Goal: Transaction & Acquisition: Purchase product/service

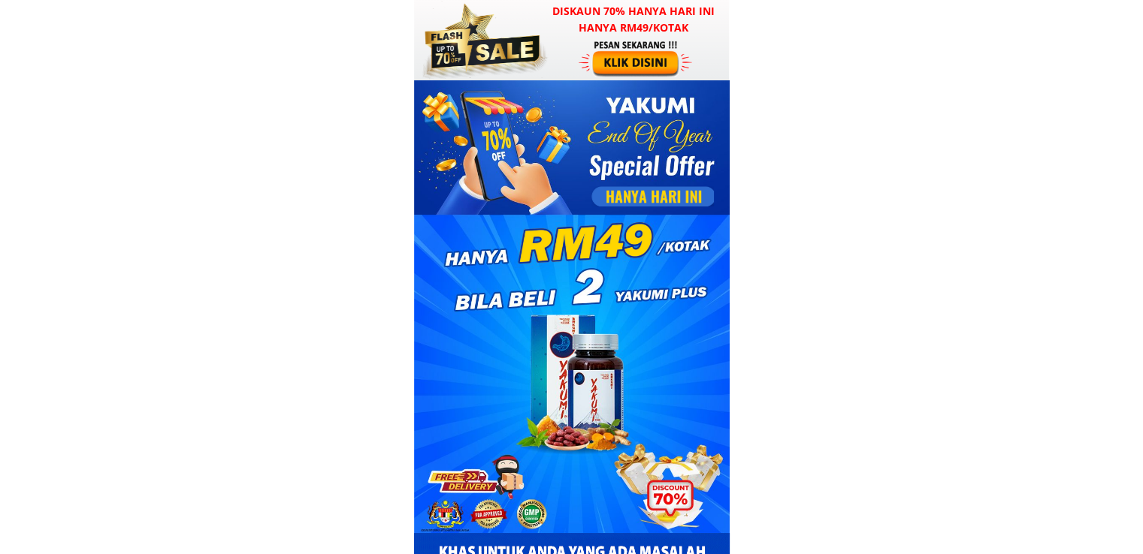
click at [643, 49] on div at bounding box center [636, 58] width 116 height 38
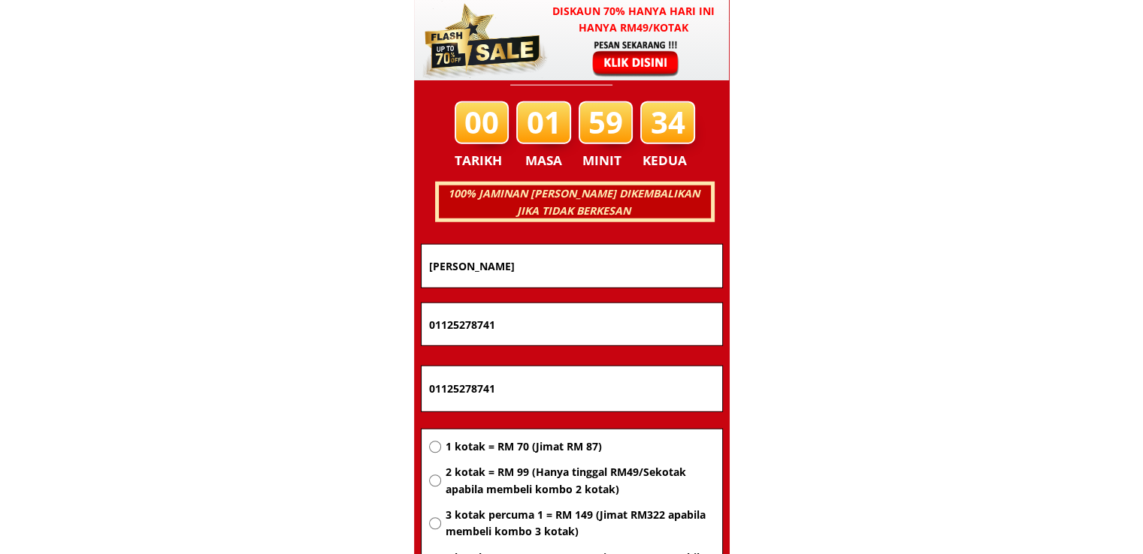
scroll to position [9625, 0]
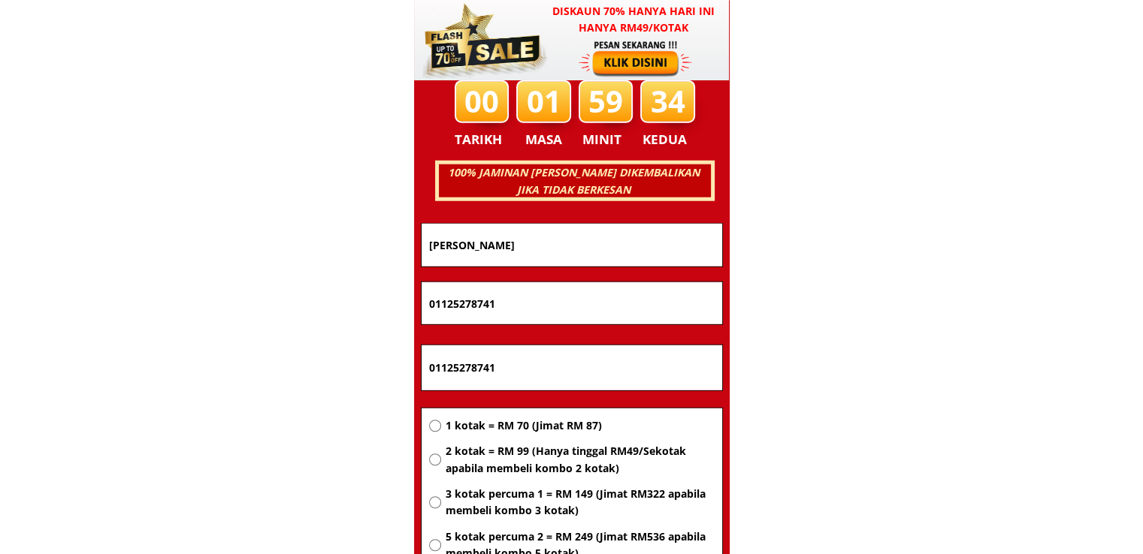
drag, startPoint x: 630, startPoint y: 358, endPoint x: 305, endPoint y: 351, distance: 324.6
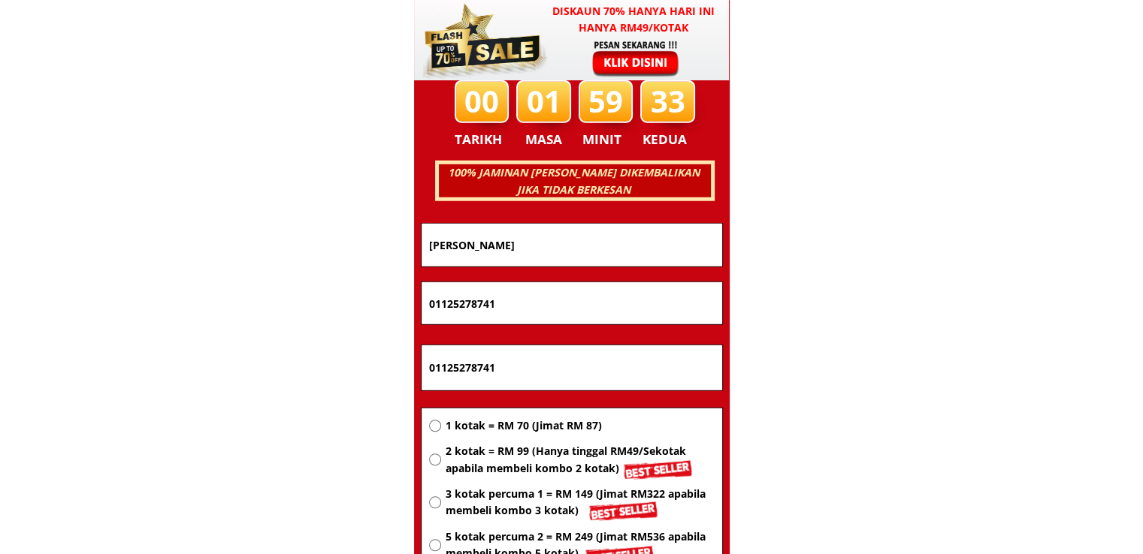
paste input "25 rumah murah [GEOGRAPHIC_DATA][DATE]"
type input "25 rumah murah [GEOGRAPHIC_DATA][DATE]"
drag, startPoint x: 573, startPoint y: 316, endPoint x: 300, endPoint y: 312, distance: 272.7
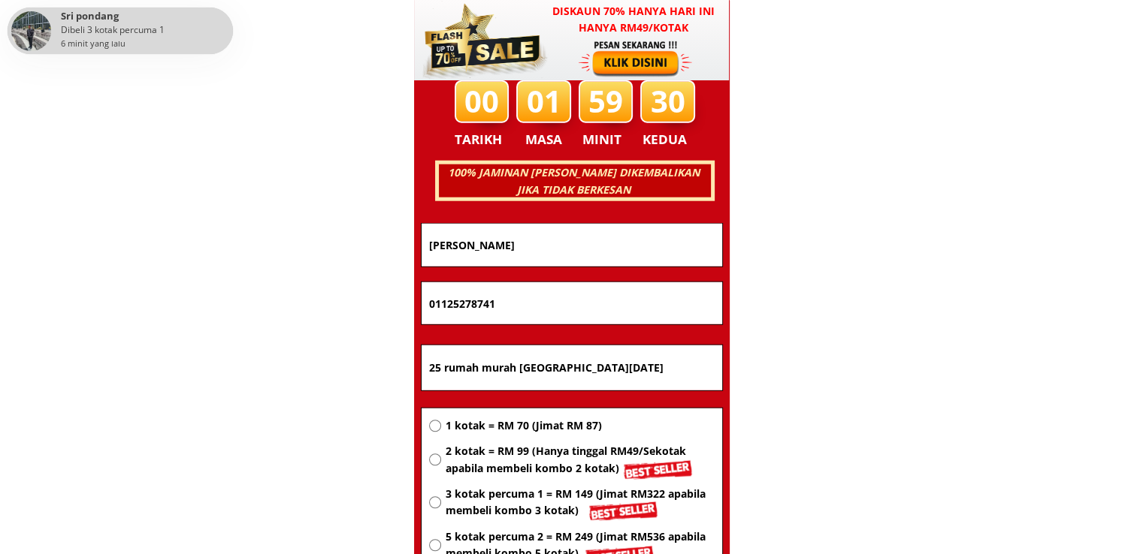
paste input "-2616 9599"
click at [476, 308] on input "[PHONE_NUMBER]" at bounding box center [571, 303] width 293 height 42
click at [451, 304] on input "011-26169599" at bounding box center [571, 303] width 293 height 42
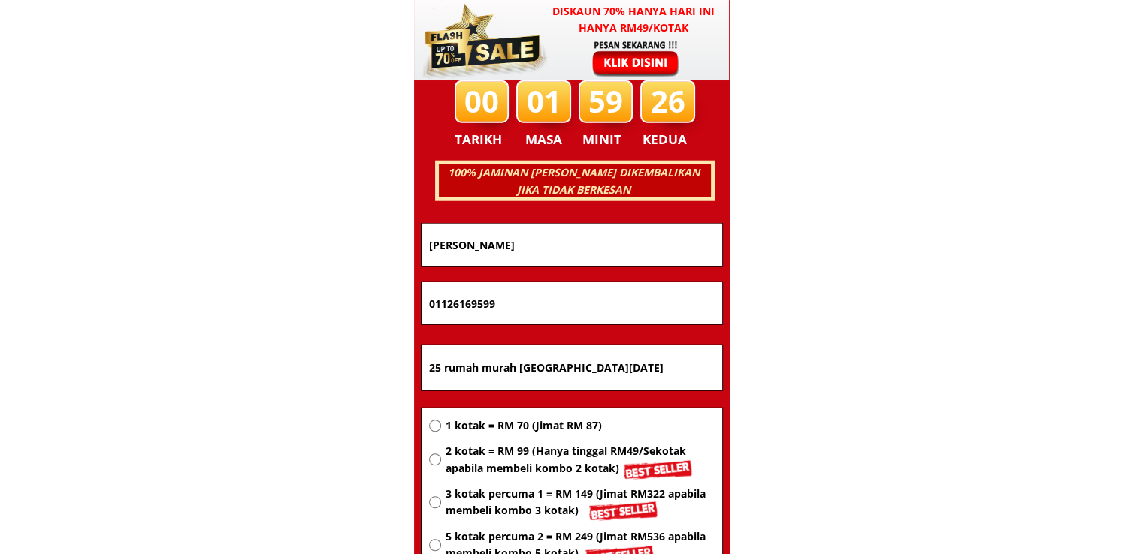
type input "01126169599"
drag, startPoint x: 550, startPoint y: 241, endPoint x: 238, endPoint y: 250, distance: 311.9
paste input "[PERSON_NAME]"
type input "[PERSON_NAME]"
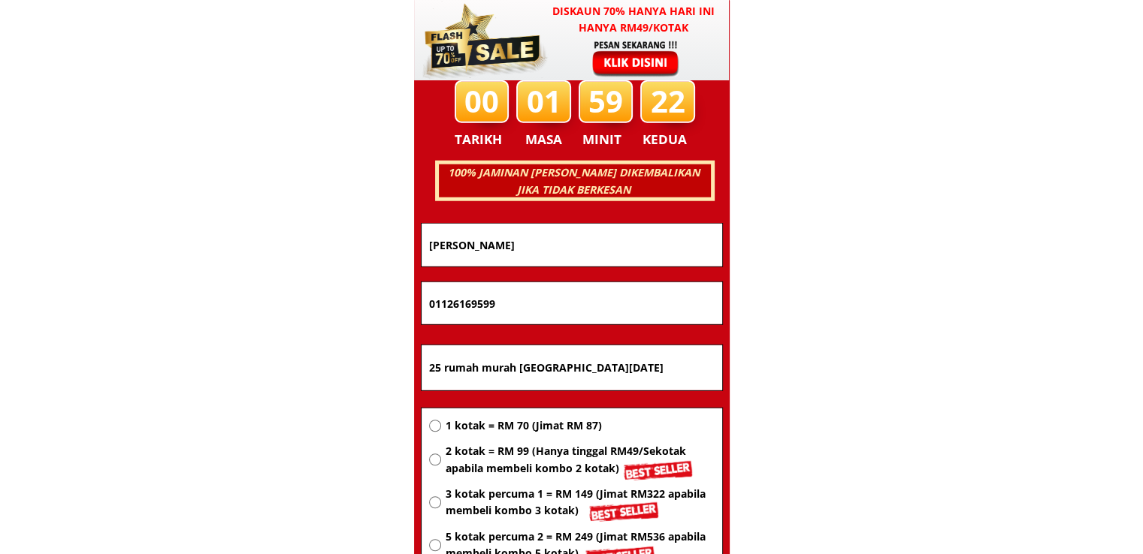
click at [505, 456] on span "2 kotak = RM 99 (Hanya tinggal RM49/Sekotak apabila membeli kombo 2 kotak)" at bounding box center [579, 460] width 269 height 34
radio input "true"
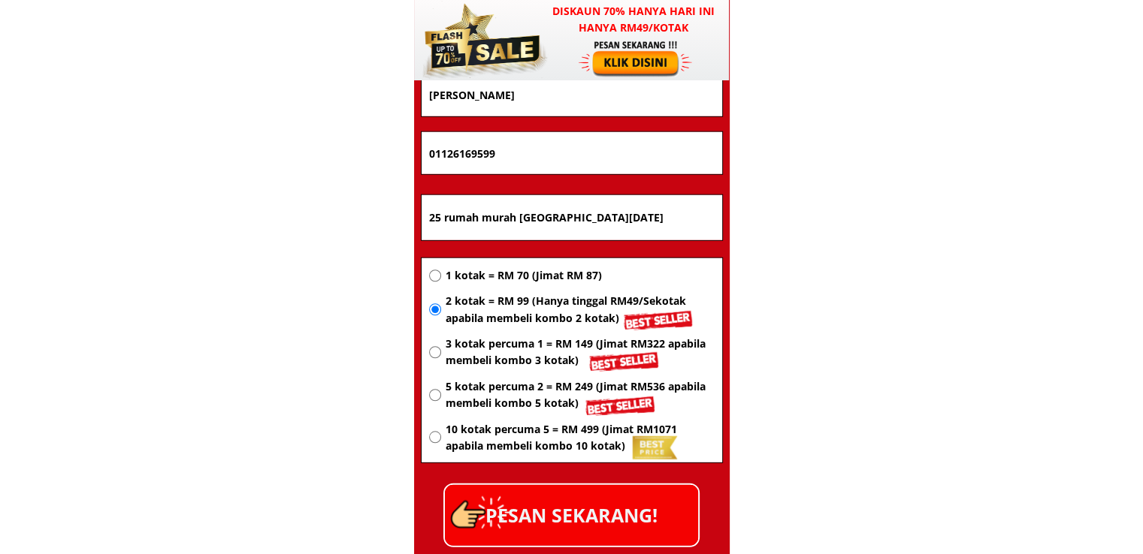
click at [643, 515] on p "PESAN SEKARANG!" at bounding box center [571, 515] width 253 height 61
